Goal: Task Accomplishment & Management: Manage account settings

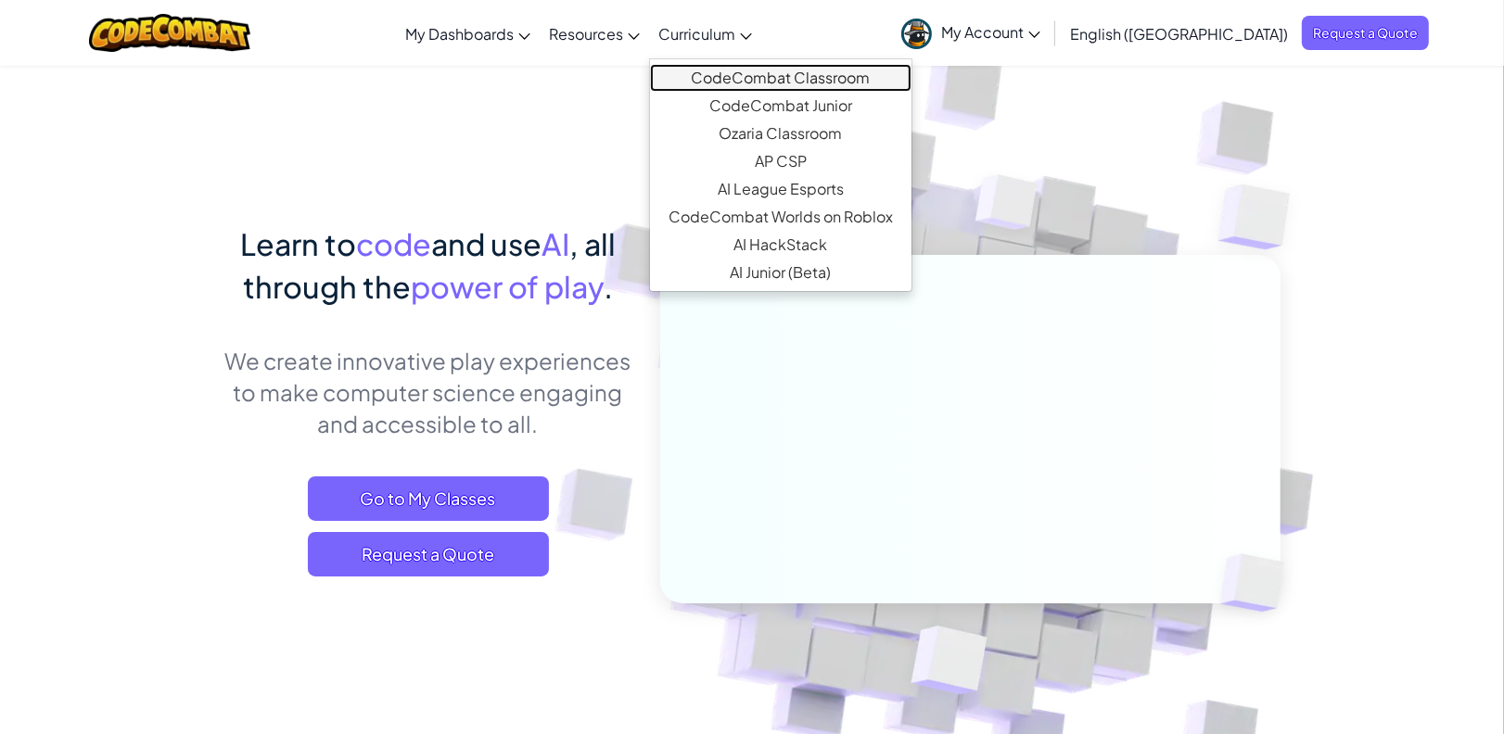
click at [809, 80] on link "CodeCombat Classroom" at bounding box center [780, 78] width 261 height 28
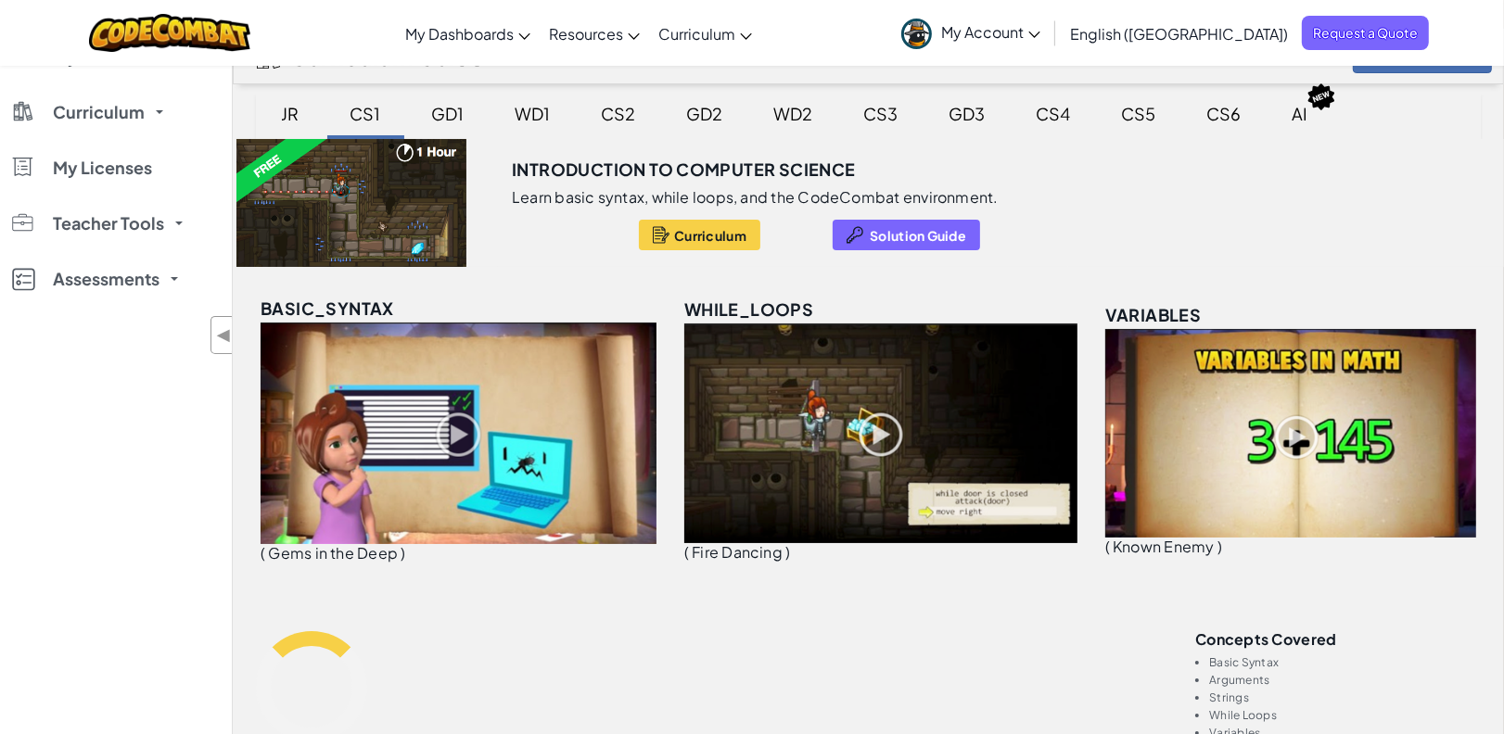
scroll to position [38, 0]
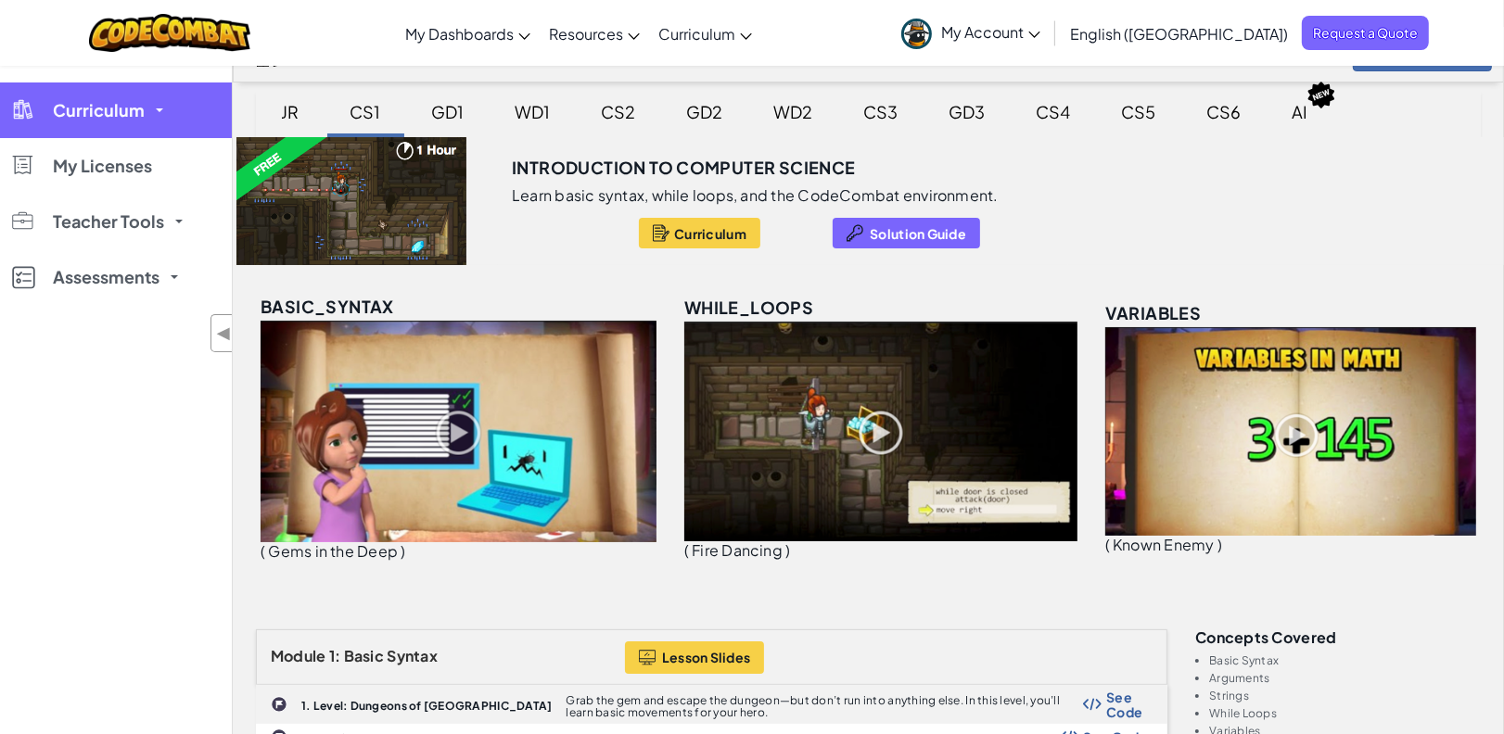
click at [121, 119] on span "Curriculum" at bounding box center [99, 110] width 92 height 17
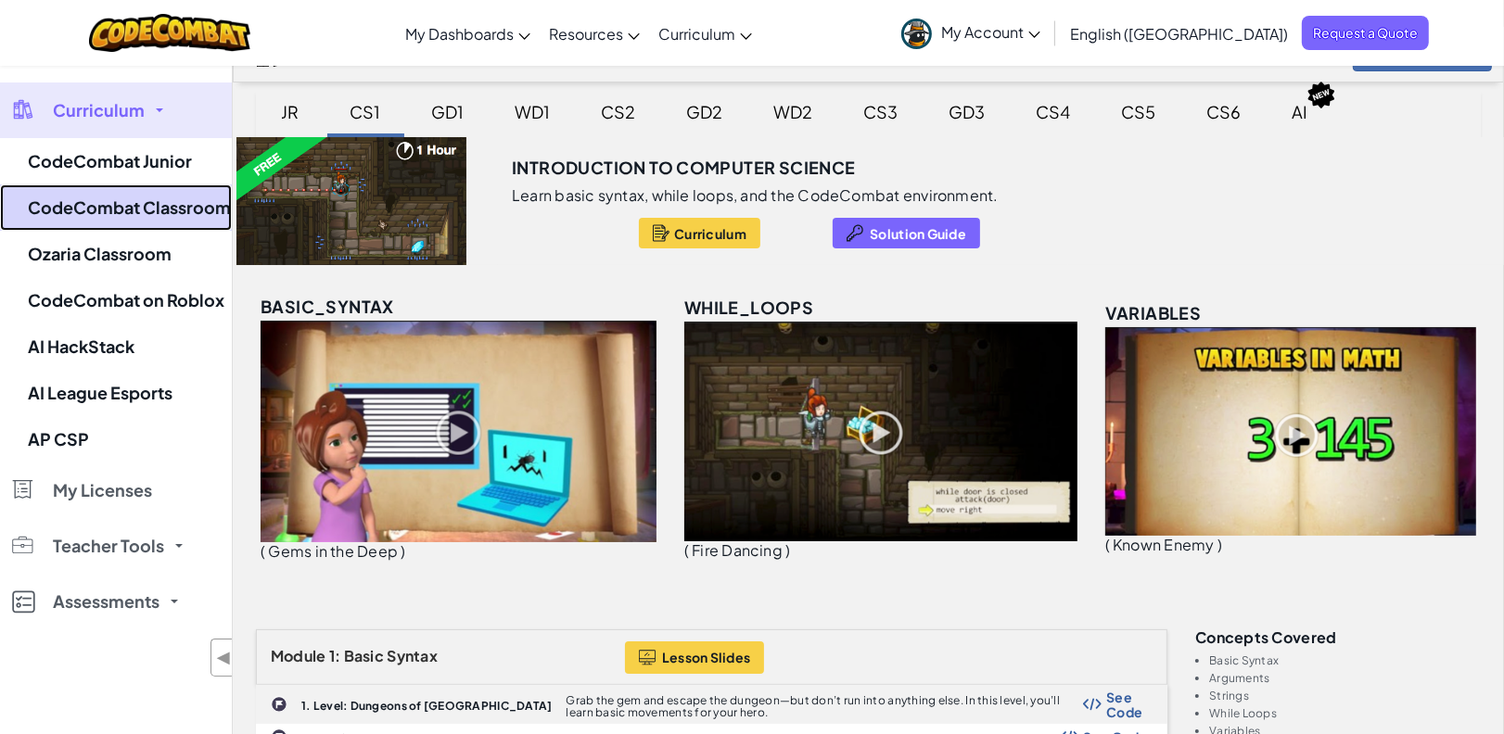
click at [140, 216] on link "CodeCombat Classroom" at bounding box center [116, 207] width 232 height 46
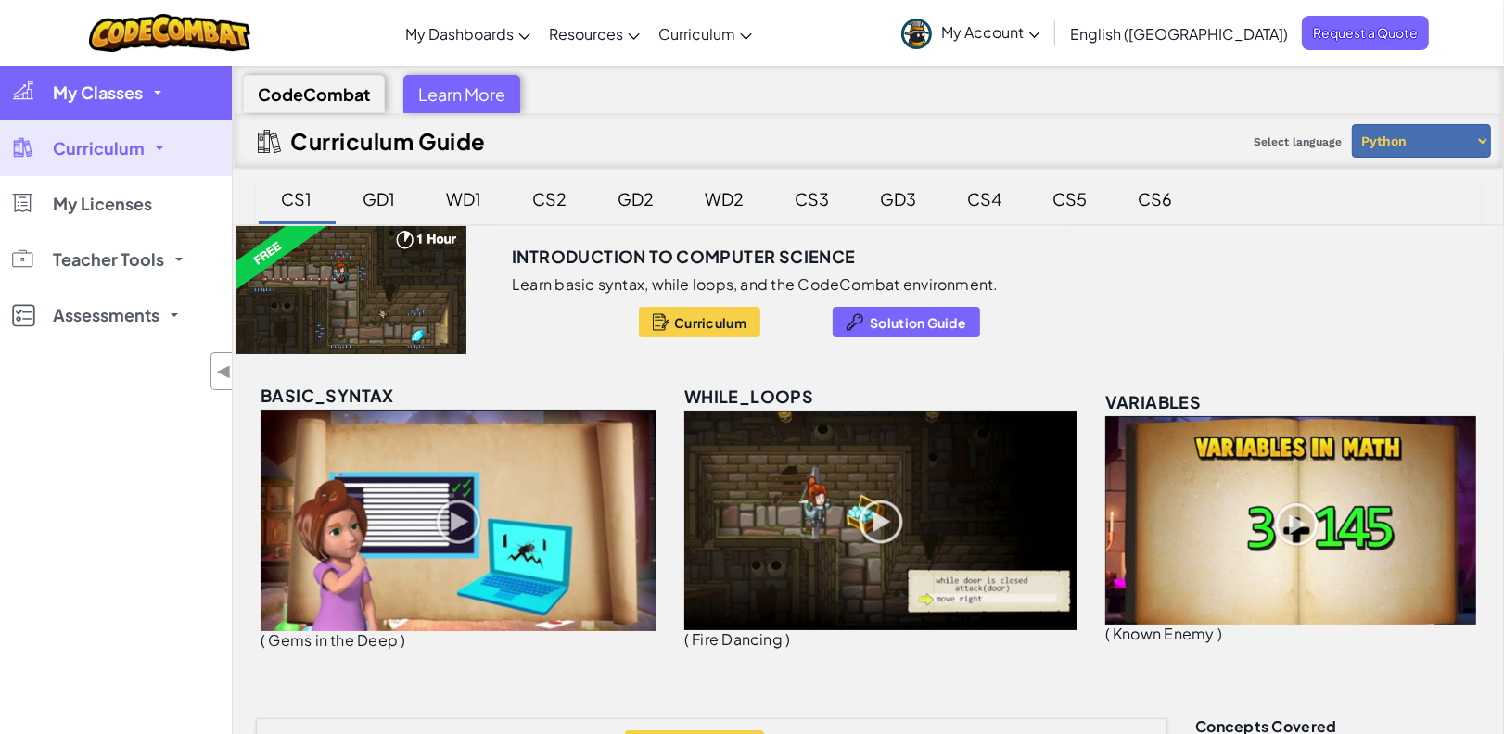
click at [159, 87] on link "My Classes" at bounding box center [116, 93] width 232 height 56
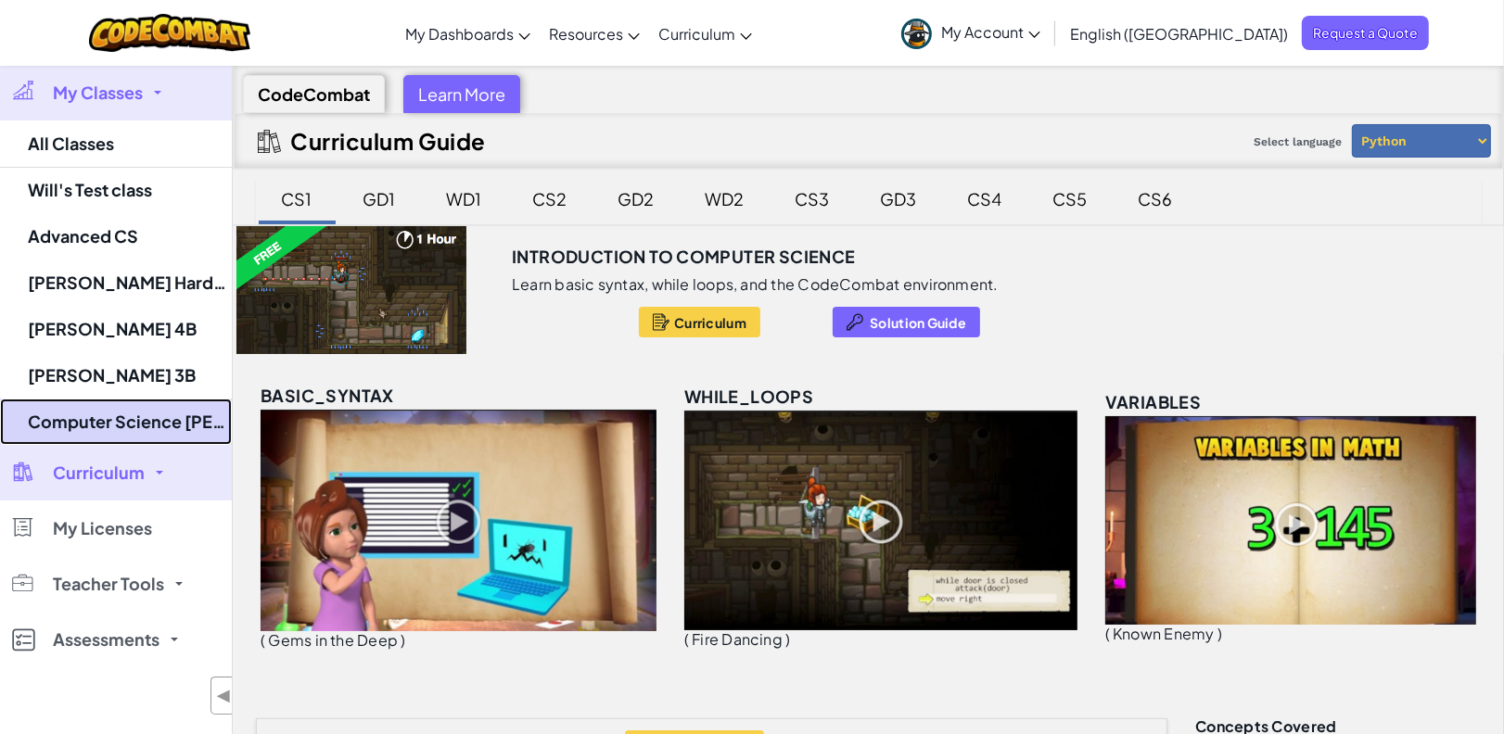
click at [172, 415] on link "Computer Science [PERSON_NAME]" at bounding box center [116, 422] width 232 height 46
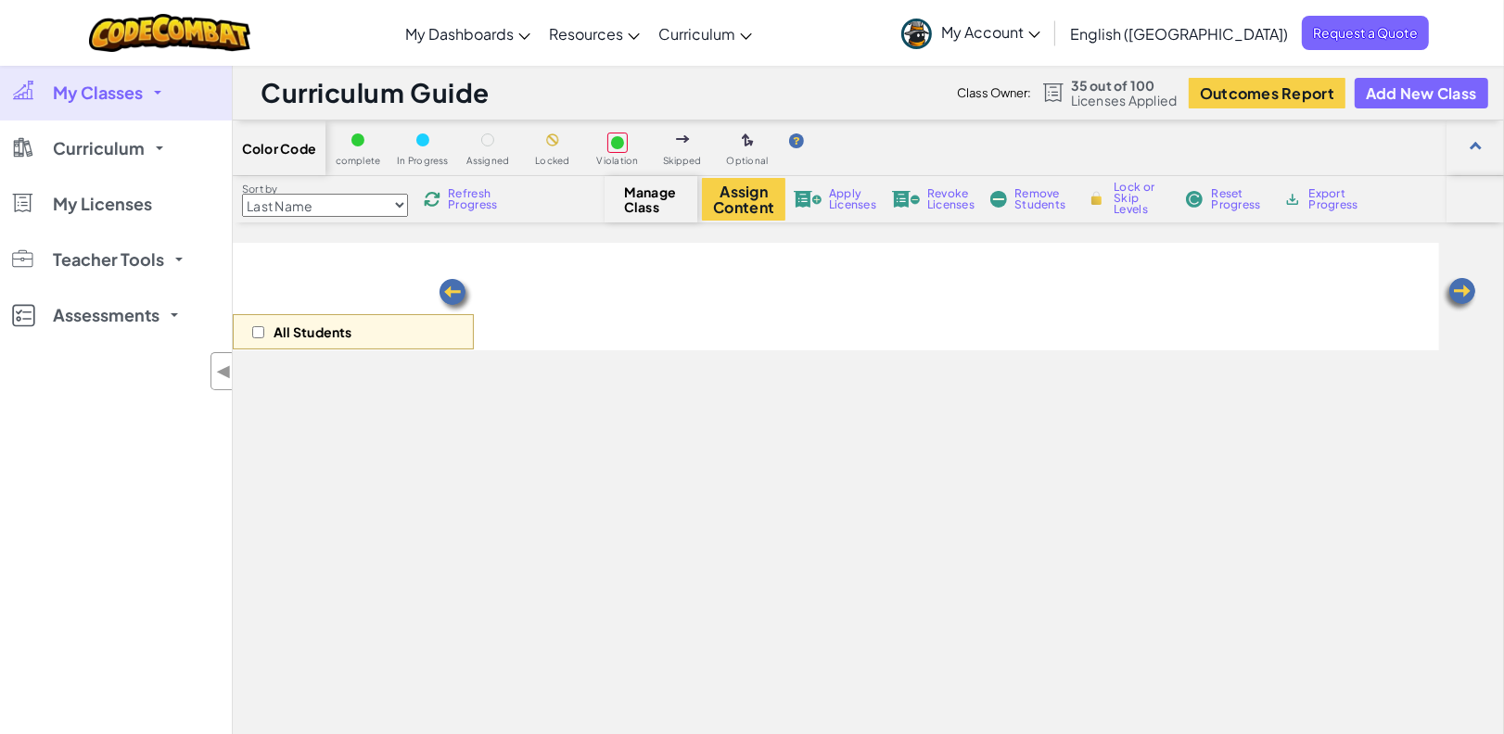
select select "560f1a9f22961295f9427742"
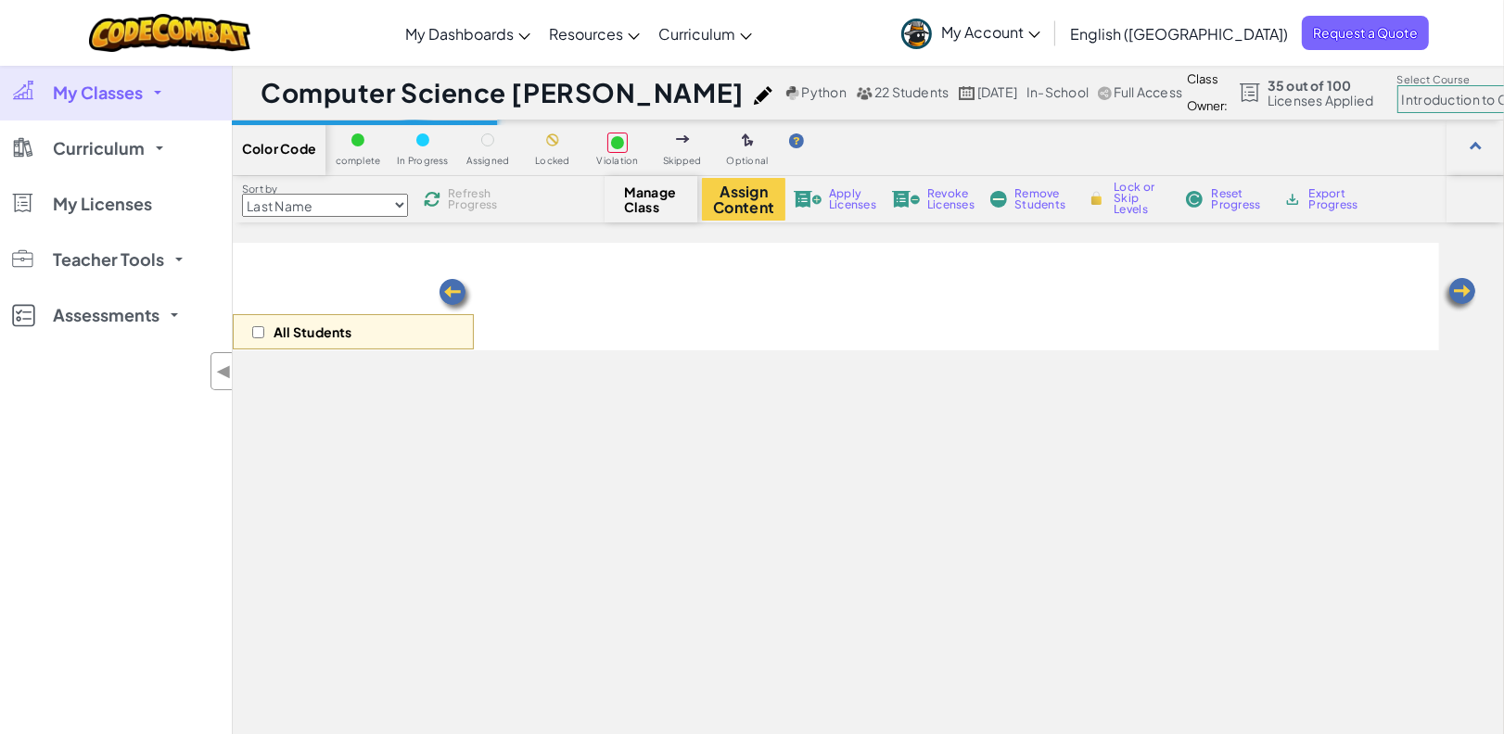
click at [754, 91] on img at bounding box center [763, 95] width 19 height 19
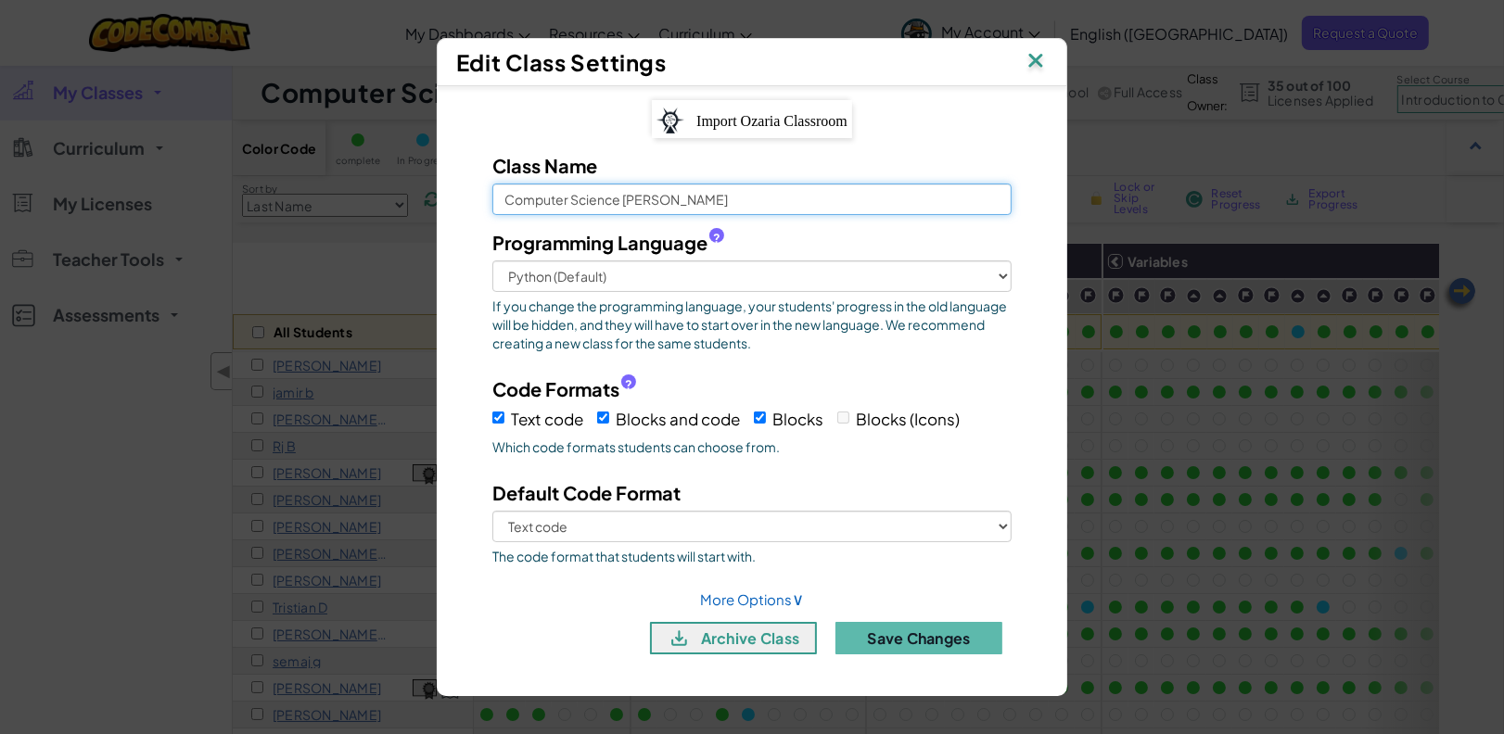
click at [508, 191] on input "Computer Science [PERSON_NAME]" at bounding box center [751, 200] width 519 height 32
type input "_Computer Science [PERSON_NAME]"
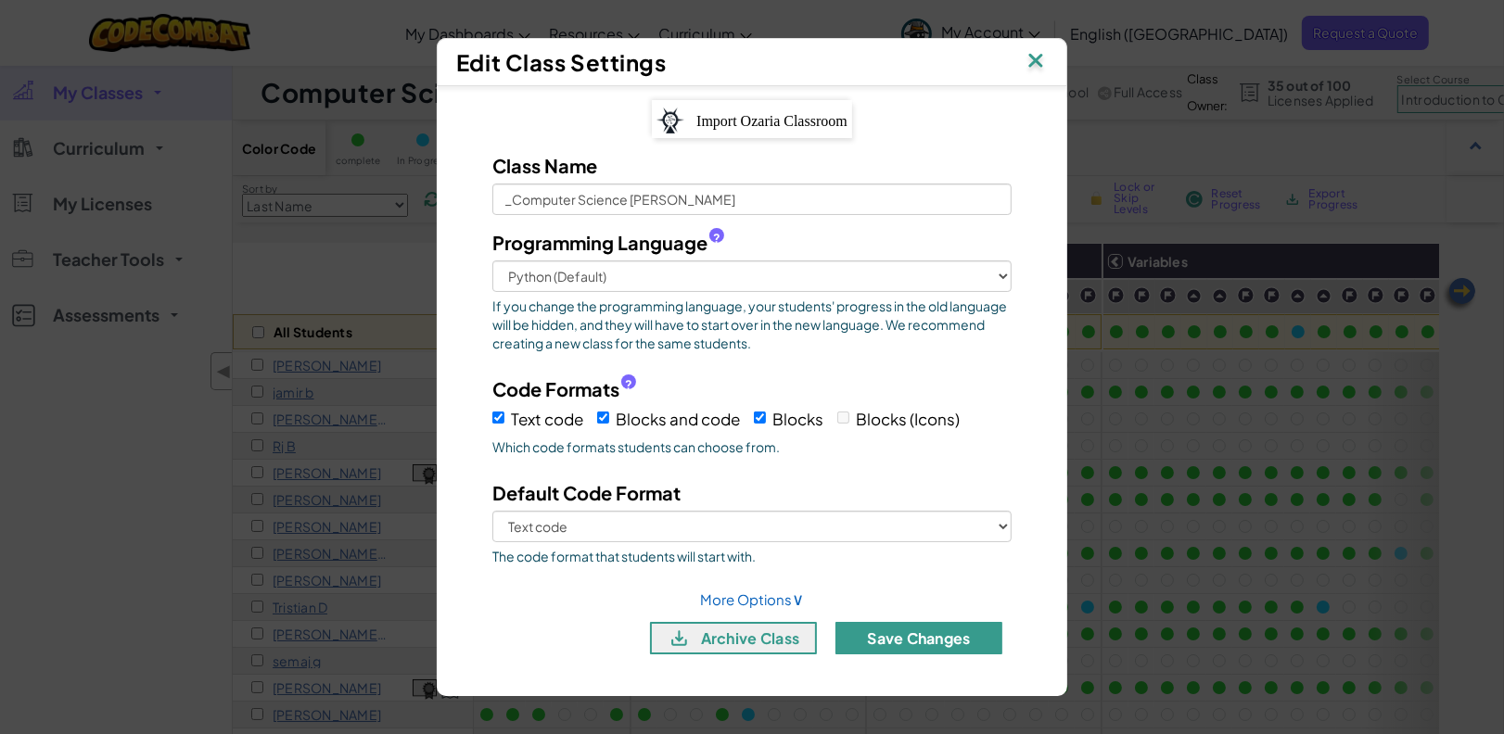
click at [936, 635] on button "Save Changes" at bounding box center [918, 638] width 167 height 32
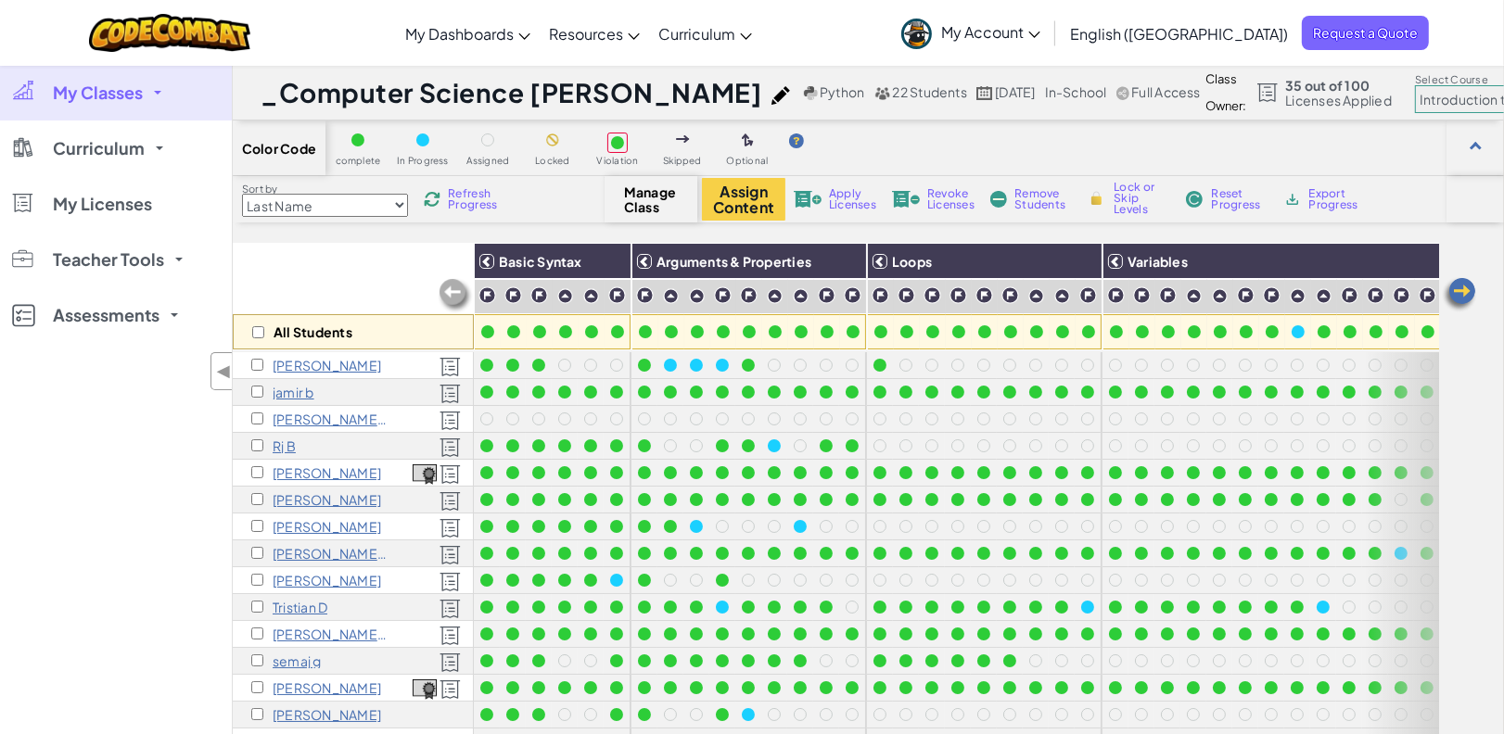
click at [1415, 103] on select "Junior Introduction to Computer Science Game Development 1 Web Development 1 Co…" at bounding box center [1494, 99] width 158 height 28
select select "5789587aad86a6efb573701e"
click at [1415, 85] on select "Junior Introduction to Computer Science Game Development 1 Web Development 1 Co…" at bounding box center [1494, 99] width 158 height 28
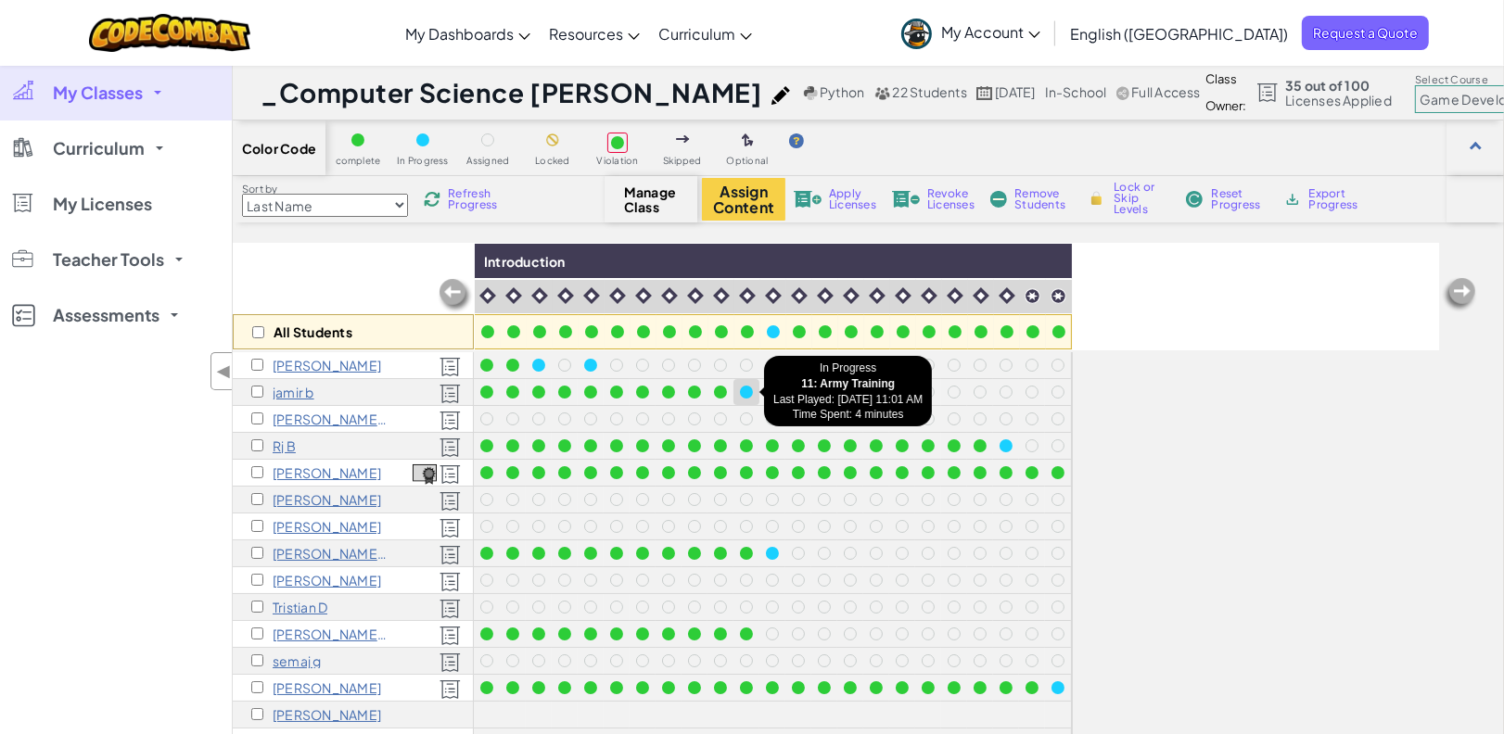
click at [745, 391] on div at bounding box center [746, 392] width 13 height 13
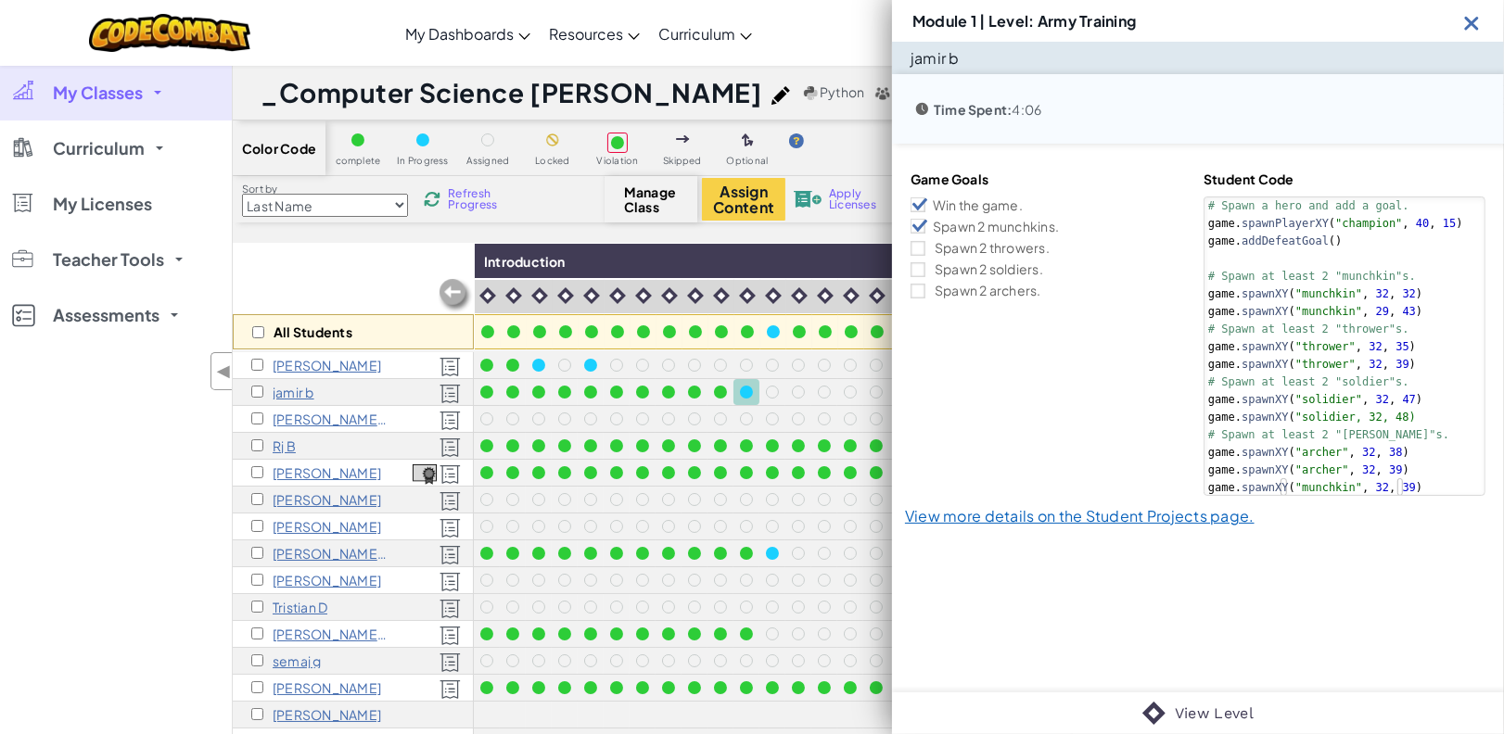
click at [389, 252] on div "All Students" at bounding box center [353, 297] width 241 height 108
click at [471, 203] on span "Refresh Progress" at bounding box center [476, 199] width 57 height 22
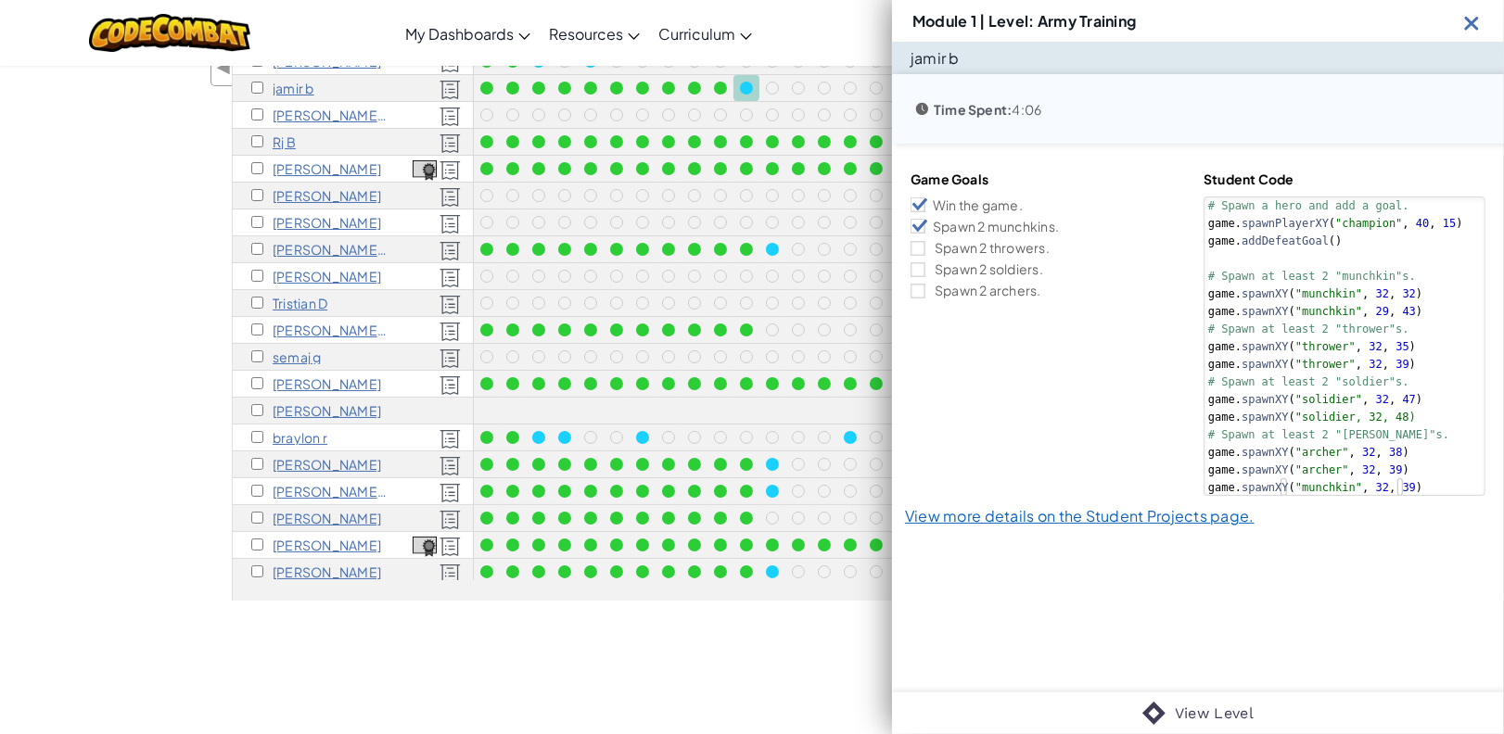
scroll to position [319, 0]
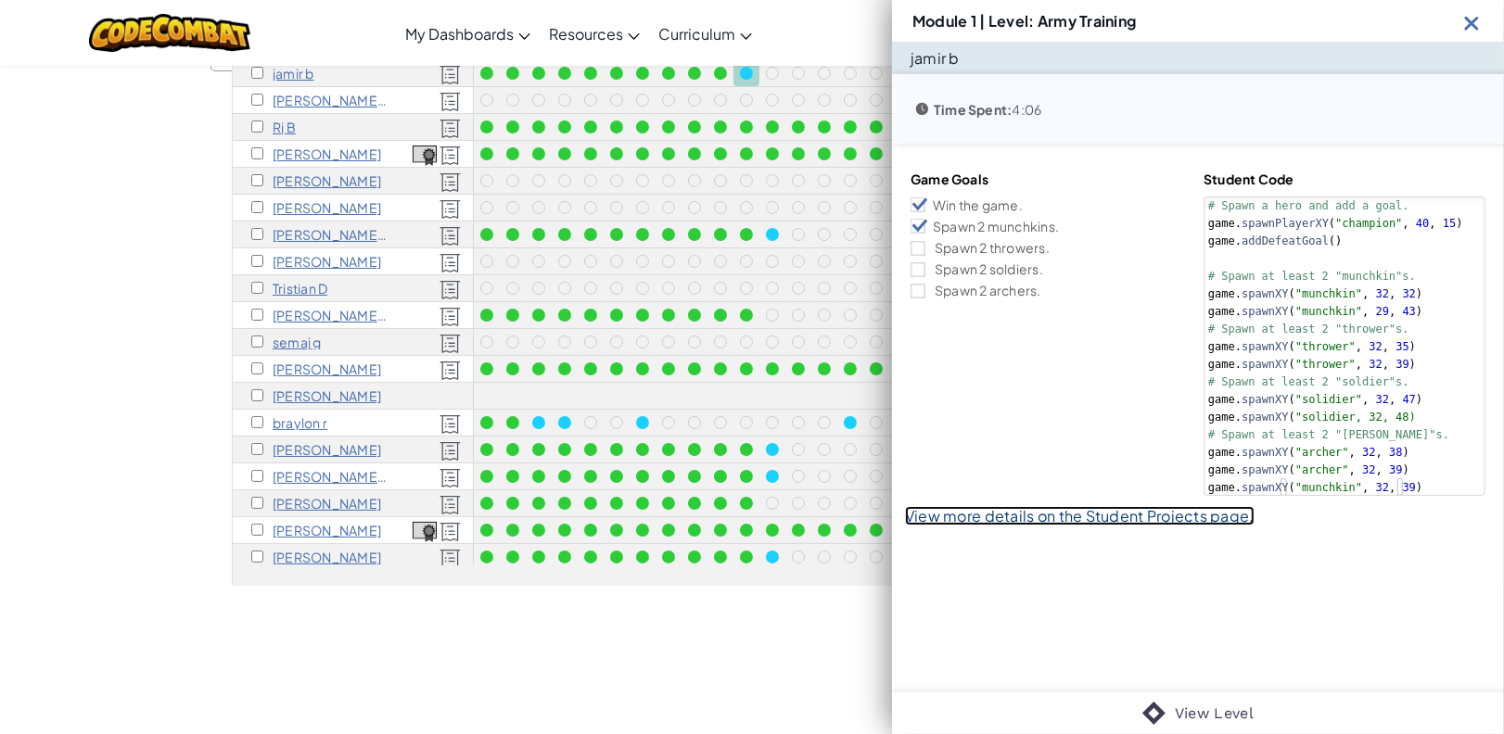
click at [1168, 519] on link "View more details on the Student Projects page." at bounding box center [1080, 515] width 350 height 19
